Goal: Task Accomplishment & Management: Complete application form

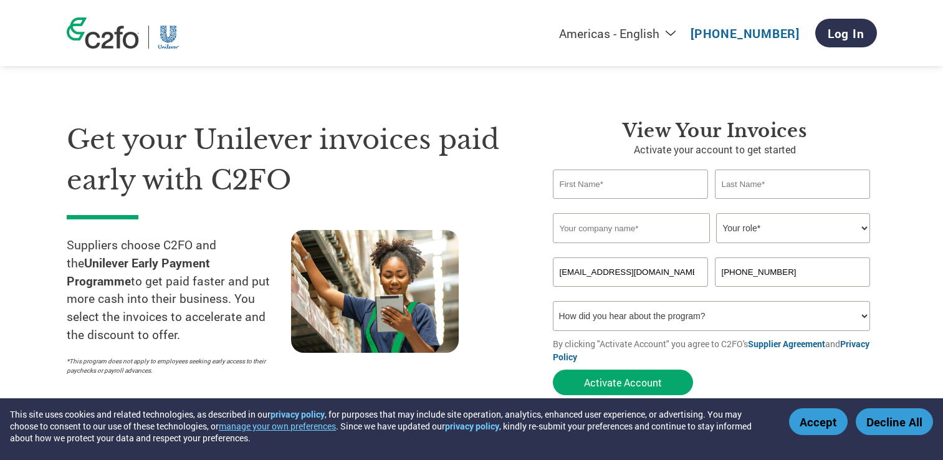
select select "en-[GEOGRAPHIC_DATA]"
click at [597, 176] on input "text" at bounding box center [631, 184] width 156 height 29
type input "Khalil"
type input "[PERSON_NAME]"
click at [513, 211] on div "Get your Unilever invoices paid early with C2FO Suppliers choose C2FO and the U…" at bounding box center [301, 261] width 468 height 282
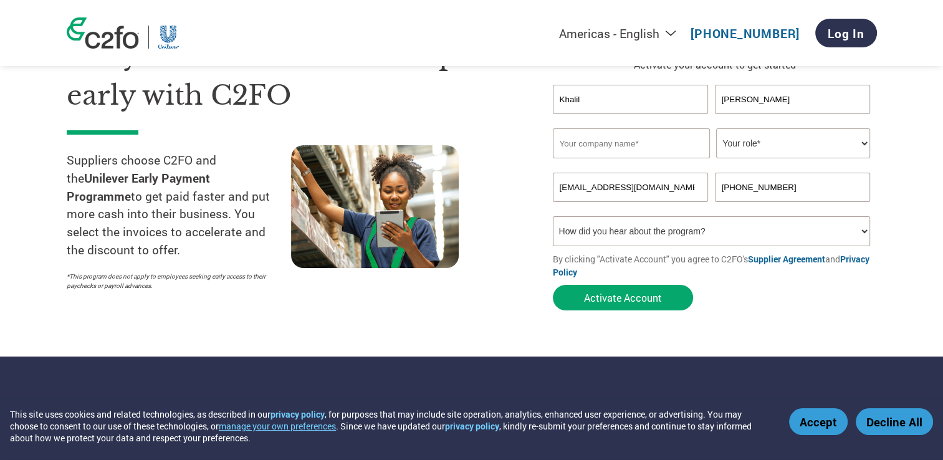
scroll to position [85, 0]
click at [588, 144] on input "text" at bounding box center [631, 143] width 157 height 30
type input "SPEL Limited"
click at [781, 144] on select "Your role* CFO Controller Credit Manager Finance Director Treasurer CEO Preside…" at bounding box center [793, 143] width 154 height 30
select select "CFO"
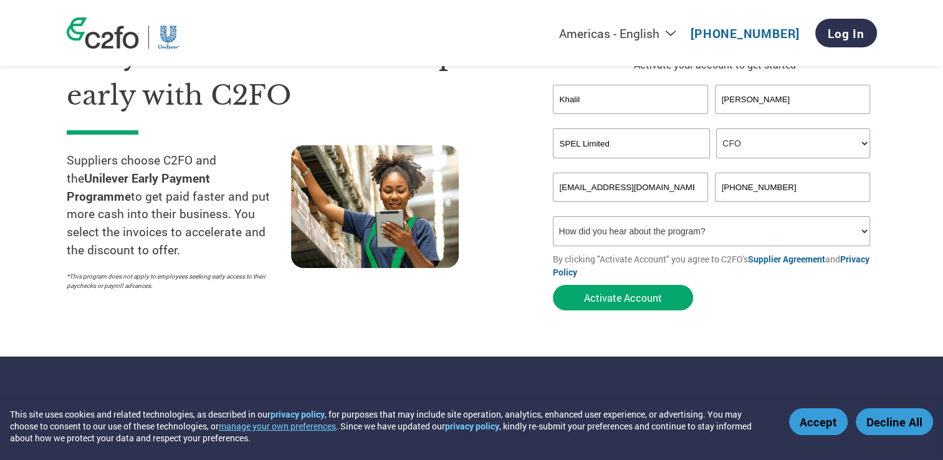
click at [716, 128] on select "Your role* CFO Controller Credit Manager Finance Director Treasurer CEO Preside…" at bounding box center [793, 143] width 154 height 30
click at [635, 297] on button "Activate Account" at bounding box center [623, 298] width 140 height 26
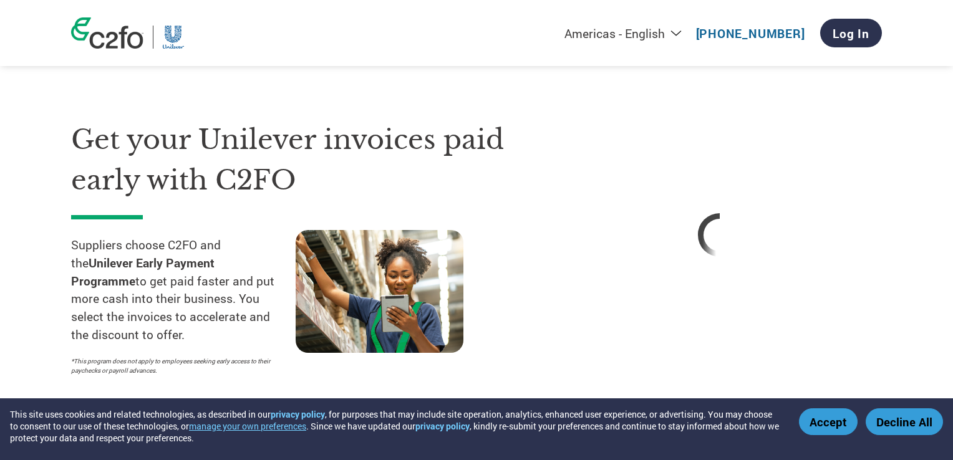
select select "en-[GEOGRAPHIC_DATA]"
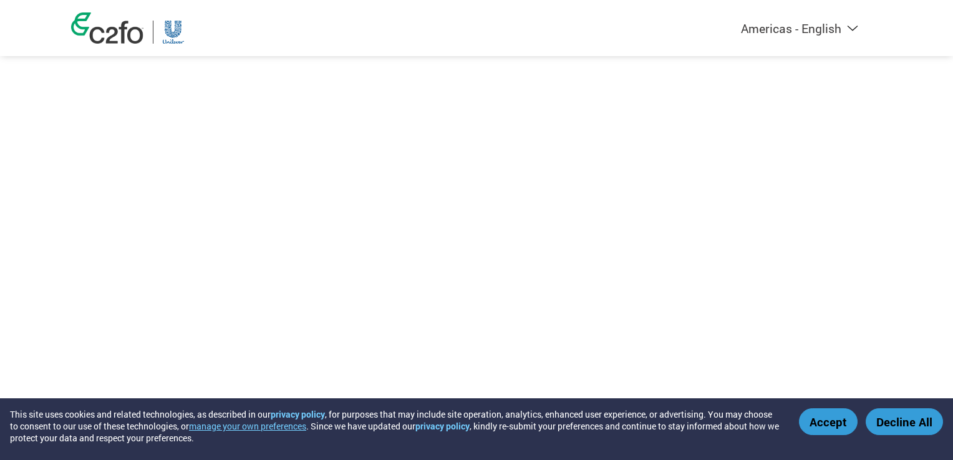
select select "en-[GEOGRAPHIC_DATA]"
click at [835, 423] on button "Accept" at bounding box center [828, 421] width 59 height 27
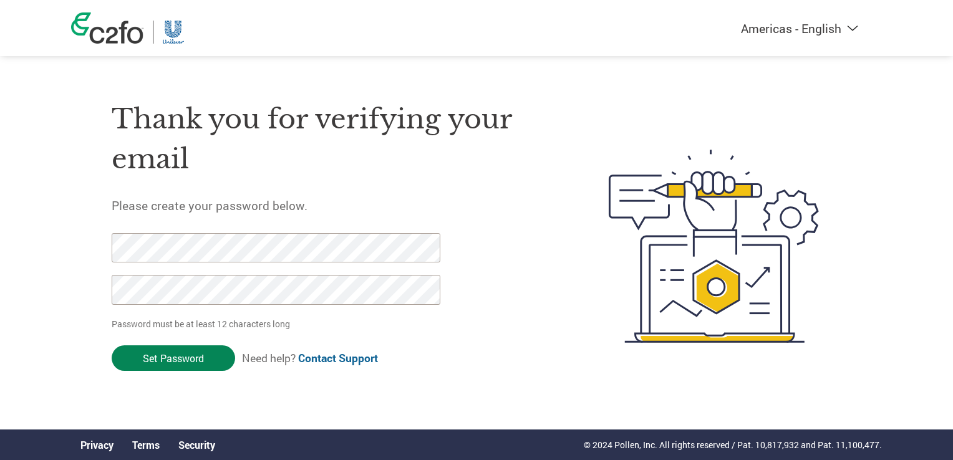
click at [162, 357] on input "Set Password" at bounding box center [173, 358] width 123 height 26
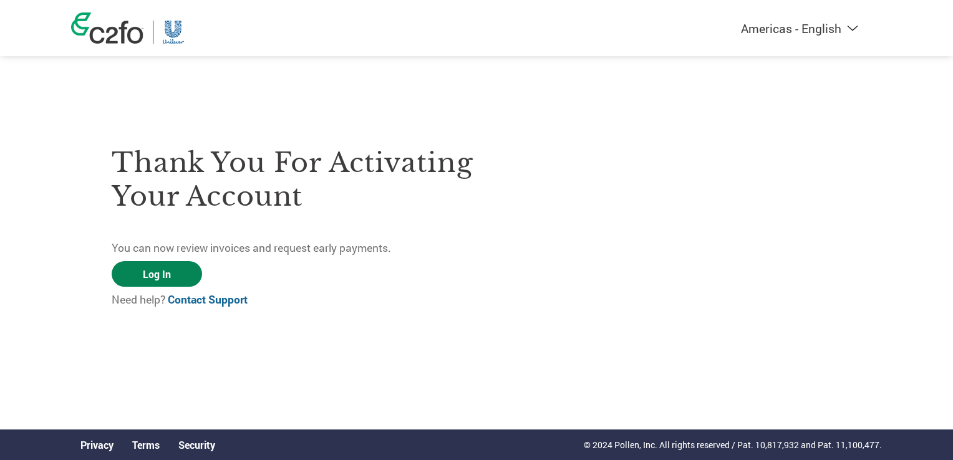
click at [167, 273] on link "Log In" at bounding box center [157, 274] width 90 height 26
